Goal: Task Accomplishment & Management: Manage account settings

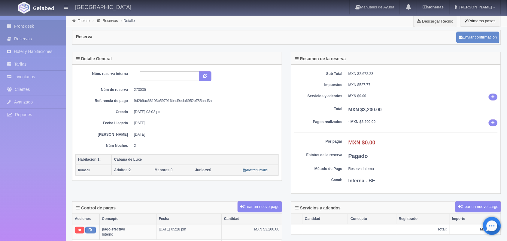
click at [45, 30] on link "Front desk" at bounding box center [33, 26] width 66 height 12
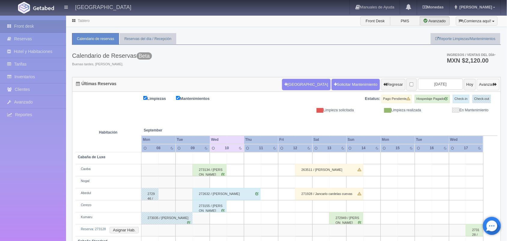
click at [490, 80] on button "Avanzar" at bounding box center [488, 84] width 23 height 11
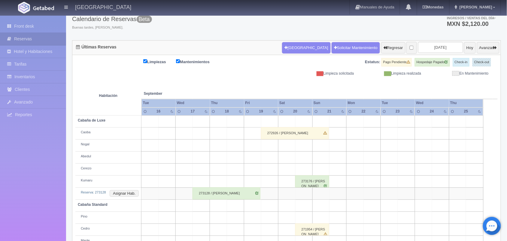
scroll to position [36, 0]
click at [381, 45] on button "Regresar" at bounding box center [393, 47] width 24 height 11
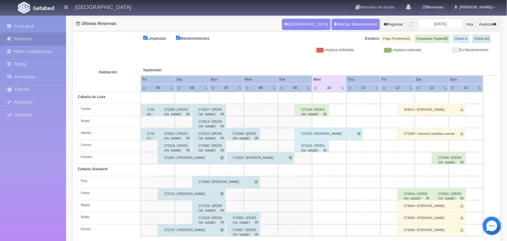
scroll to position [68, 0]
